Goal: Find specific page/section: Find specific page/section

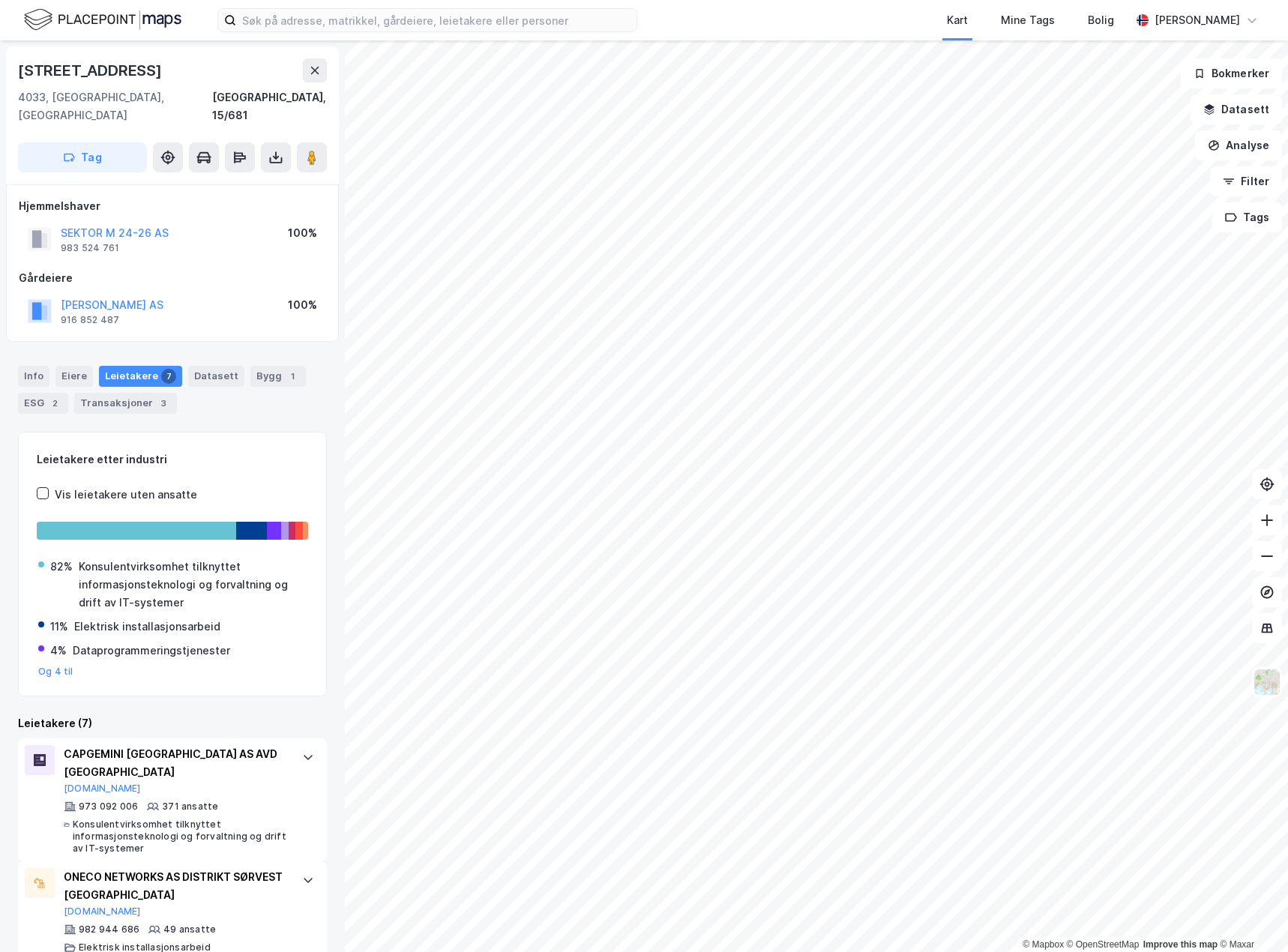
click at [913, 0] on html "Kart Mine Tags Bolig [PERSON_NAME] © Mapbox © OpenStreetMap Improve this map © …" at bounding box center [644, 476] width 1288 height 952
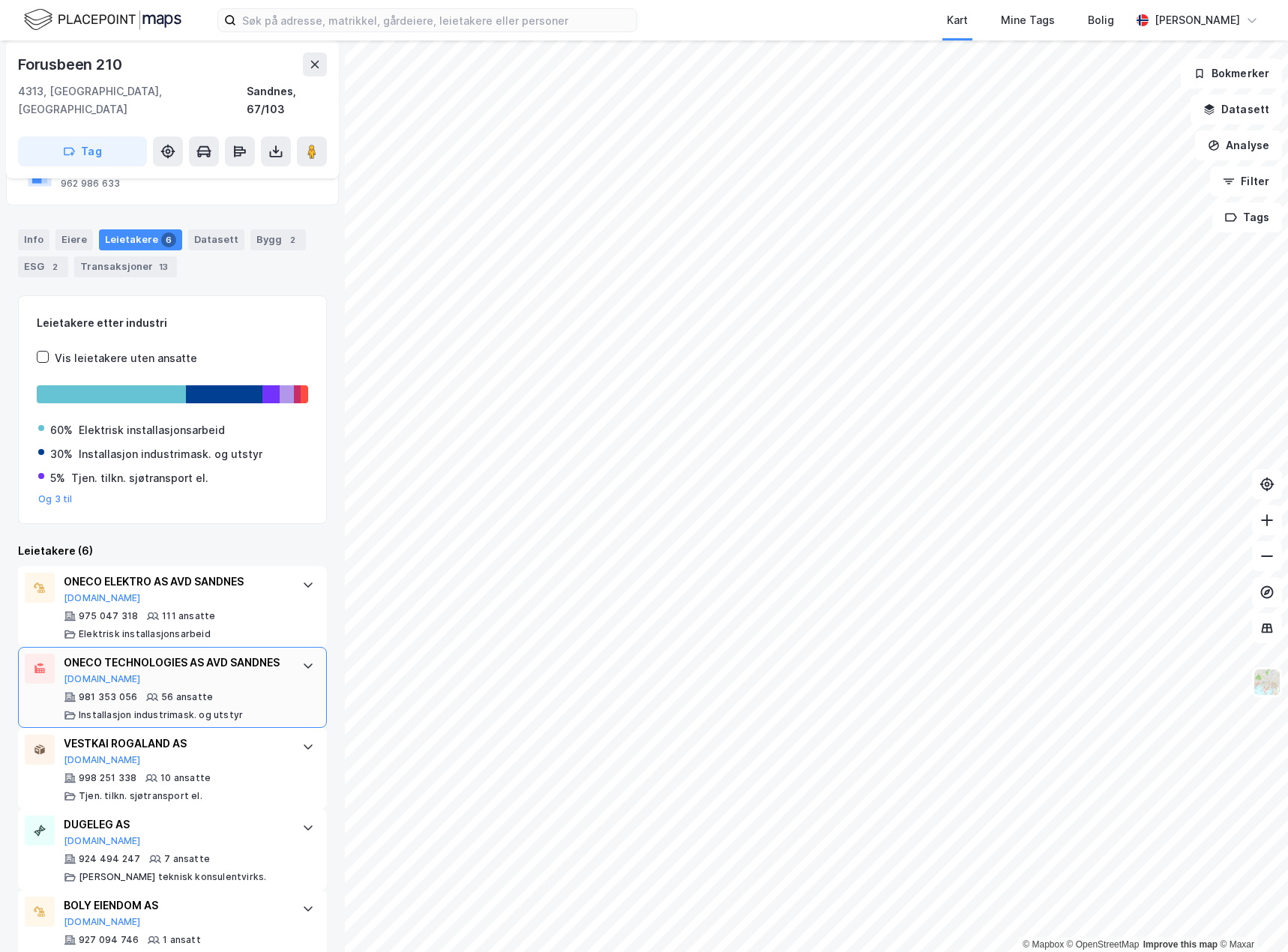
scroll to position [150, 0]
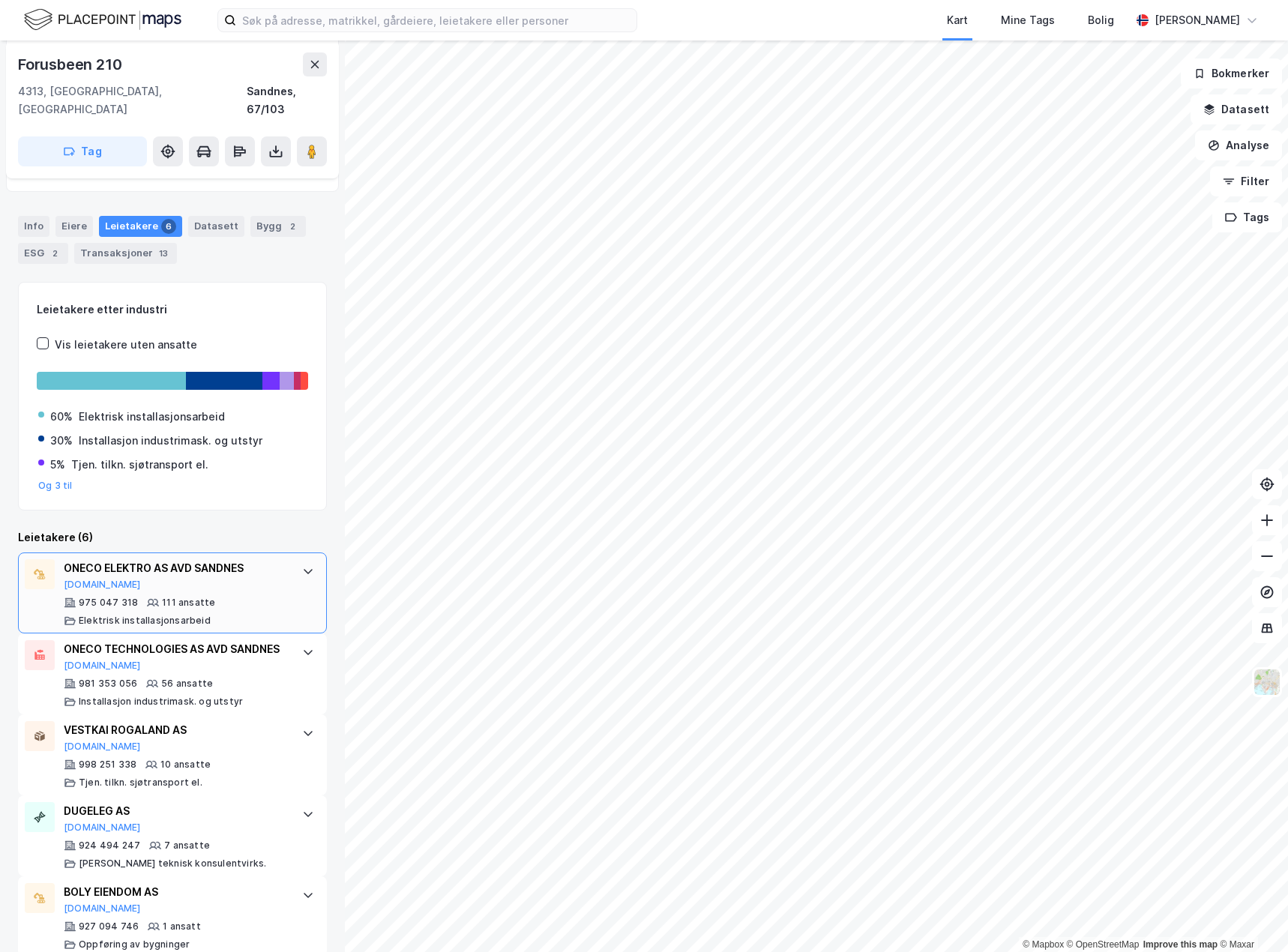
click at [296, 559] on div at bounding box center [308, 570] width 24 height 24
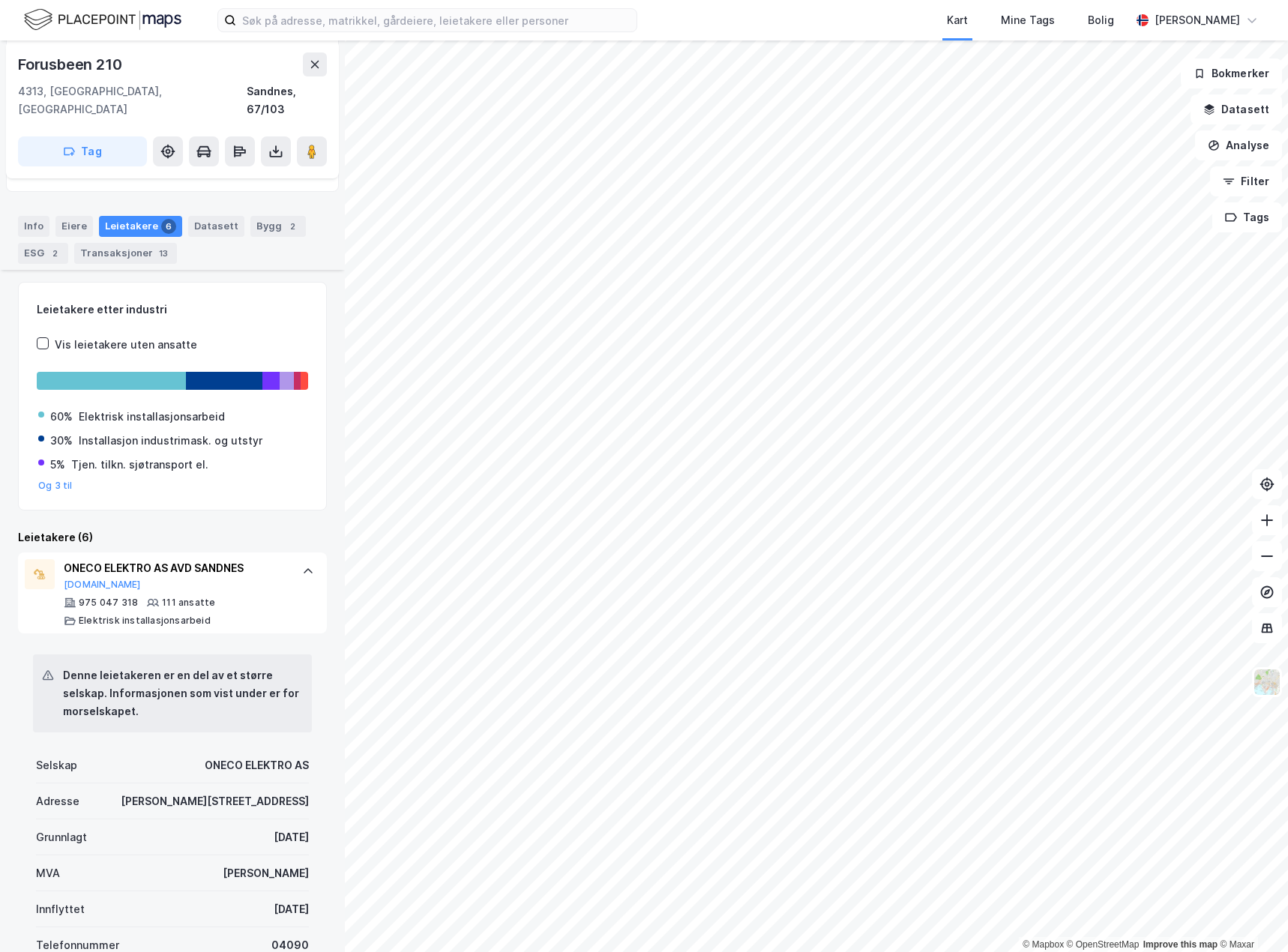
scroll to position [225, 0]
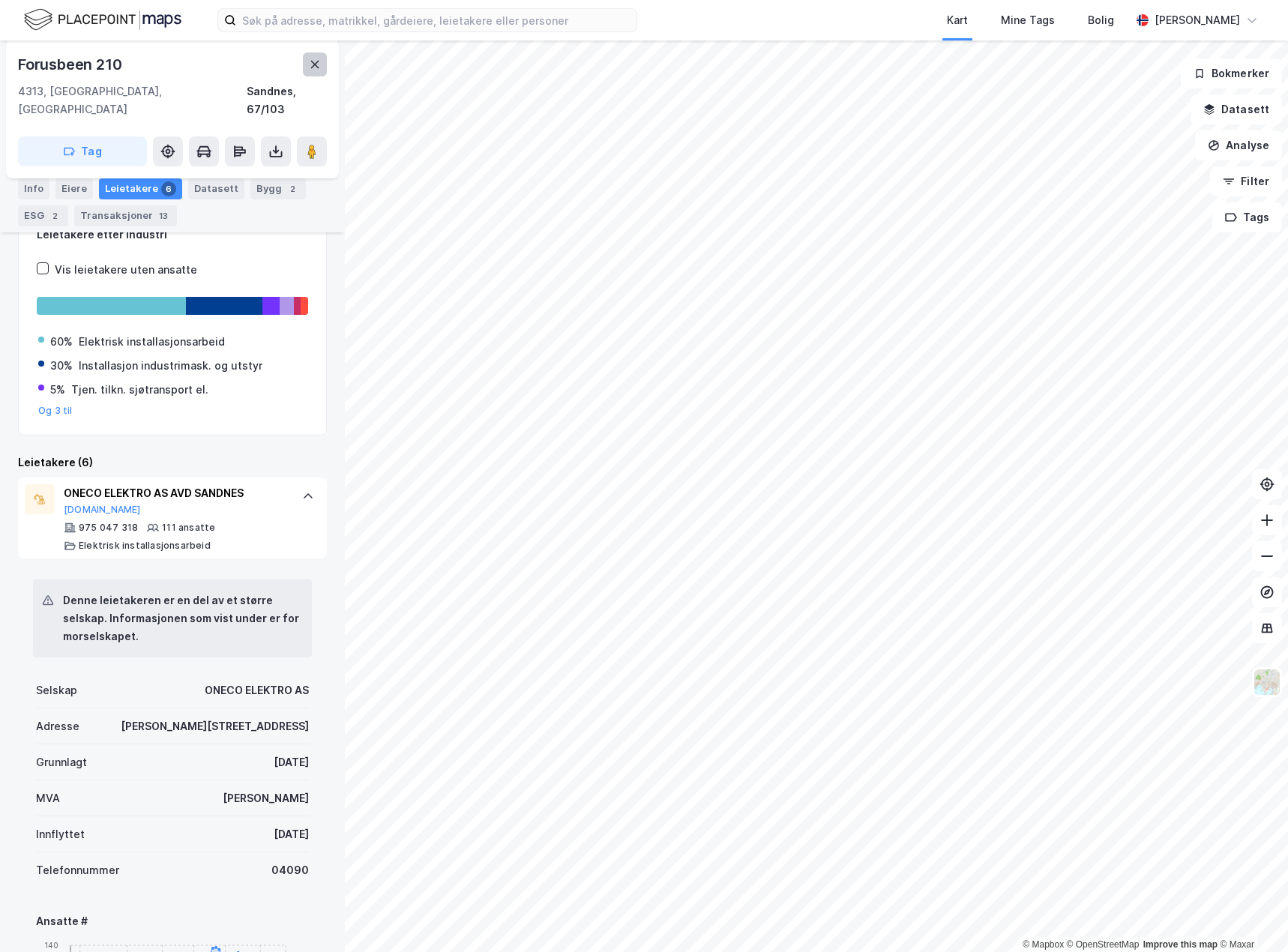
click at [315, 63] on icon at bounding box center [314, 64] width 12 height 12
